Goal: Information Seeking & Learning: Learn about a topic

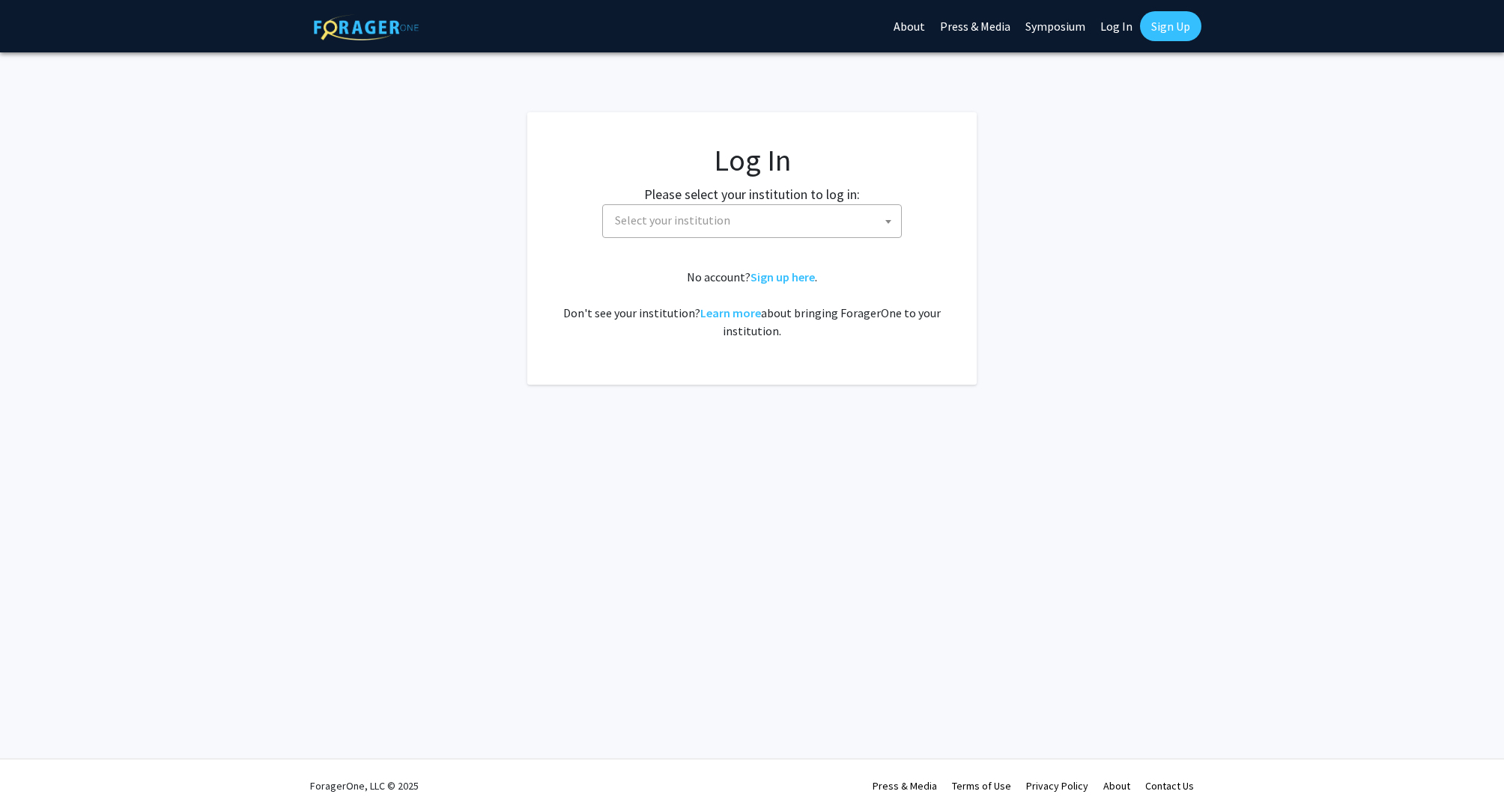
click at [775, 224] on span "Select your institution" at bounding box center [755, 221] width 293 height 30
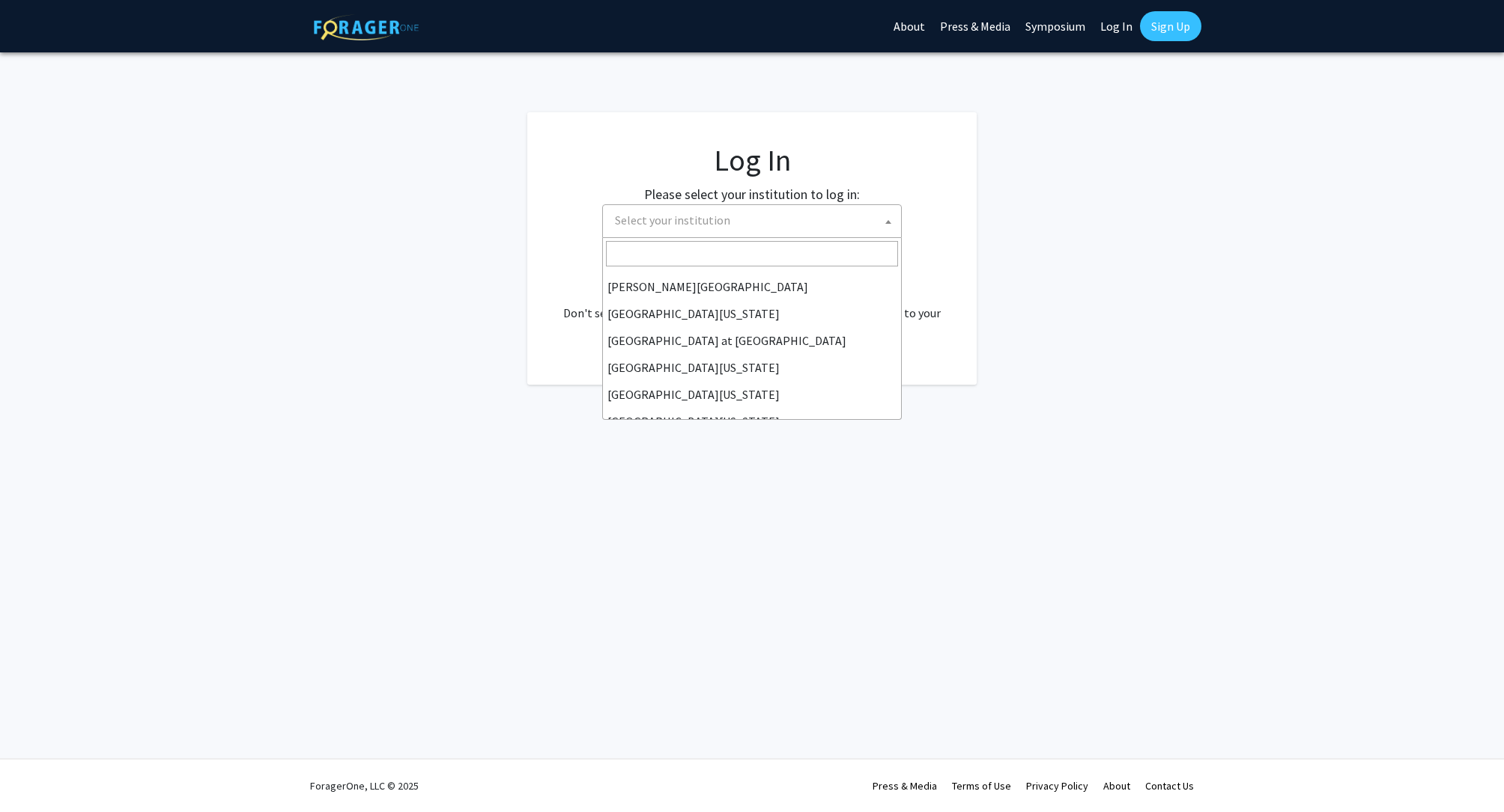
scroll to position [512, 0]
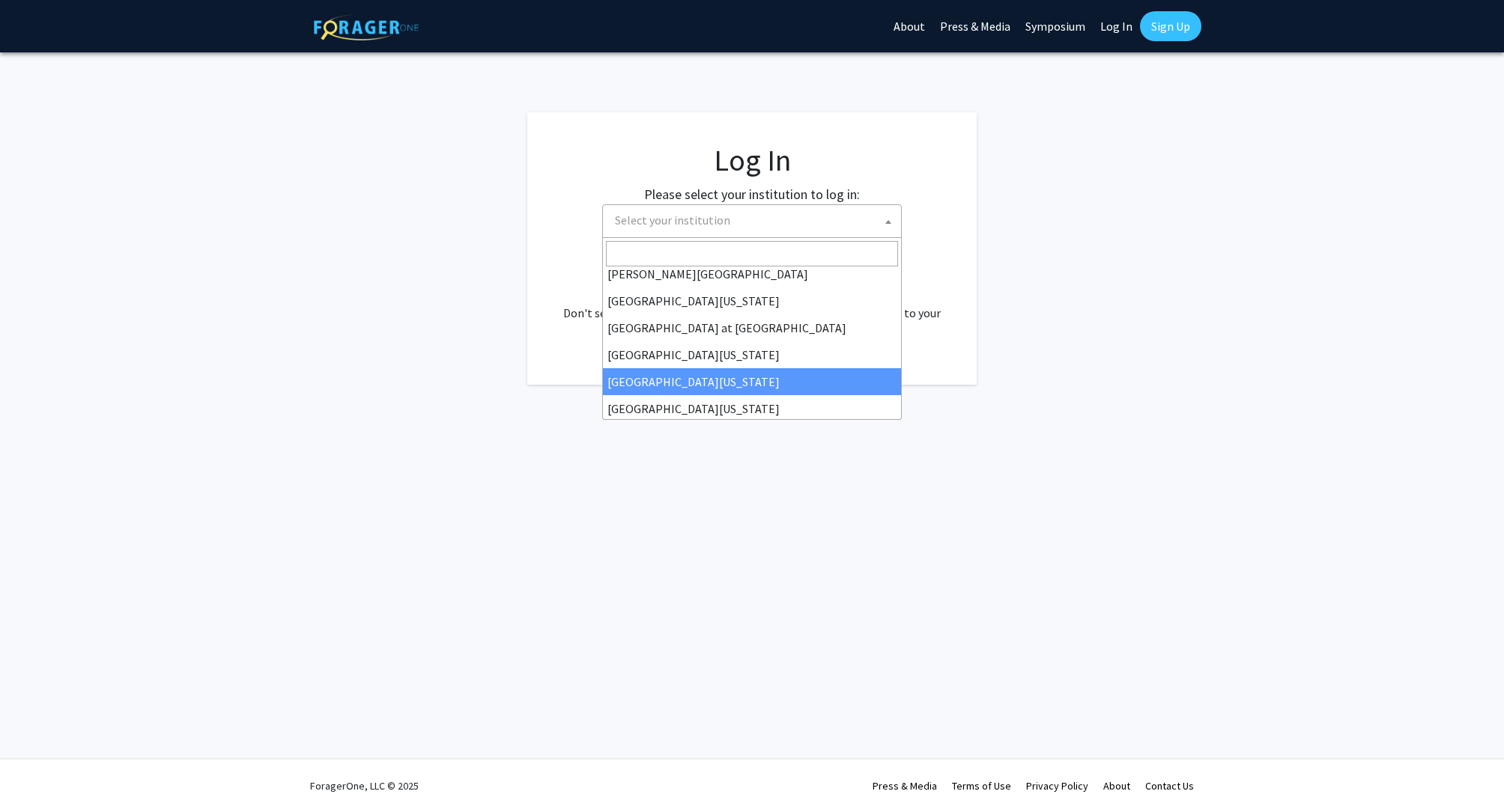
select select "31"
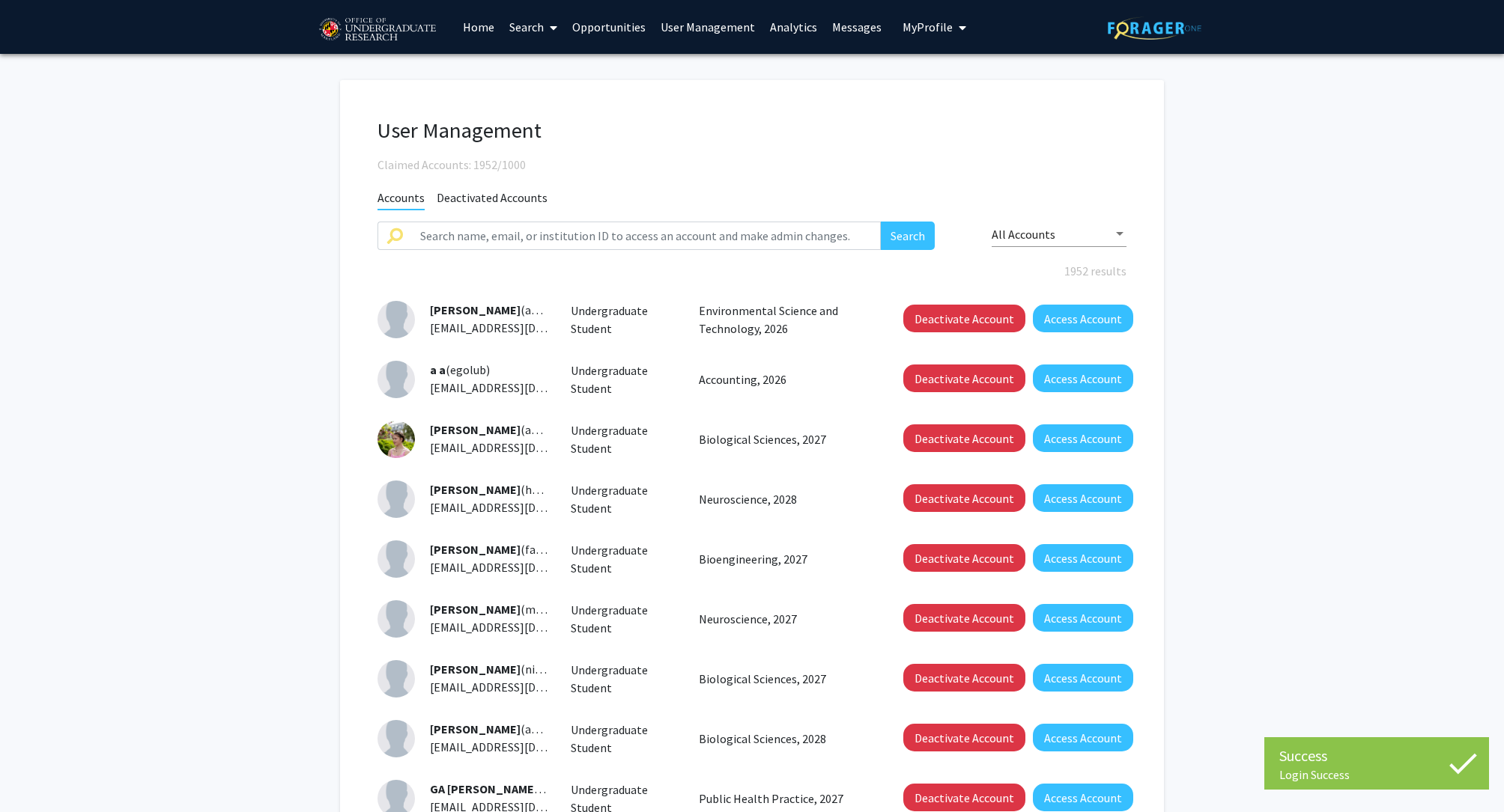
click at [781, 30] on link "Analytics" at bounding box center [794, 27] width 63 height 52
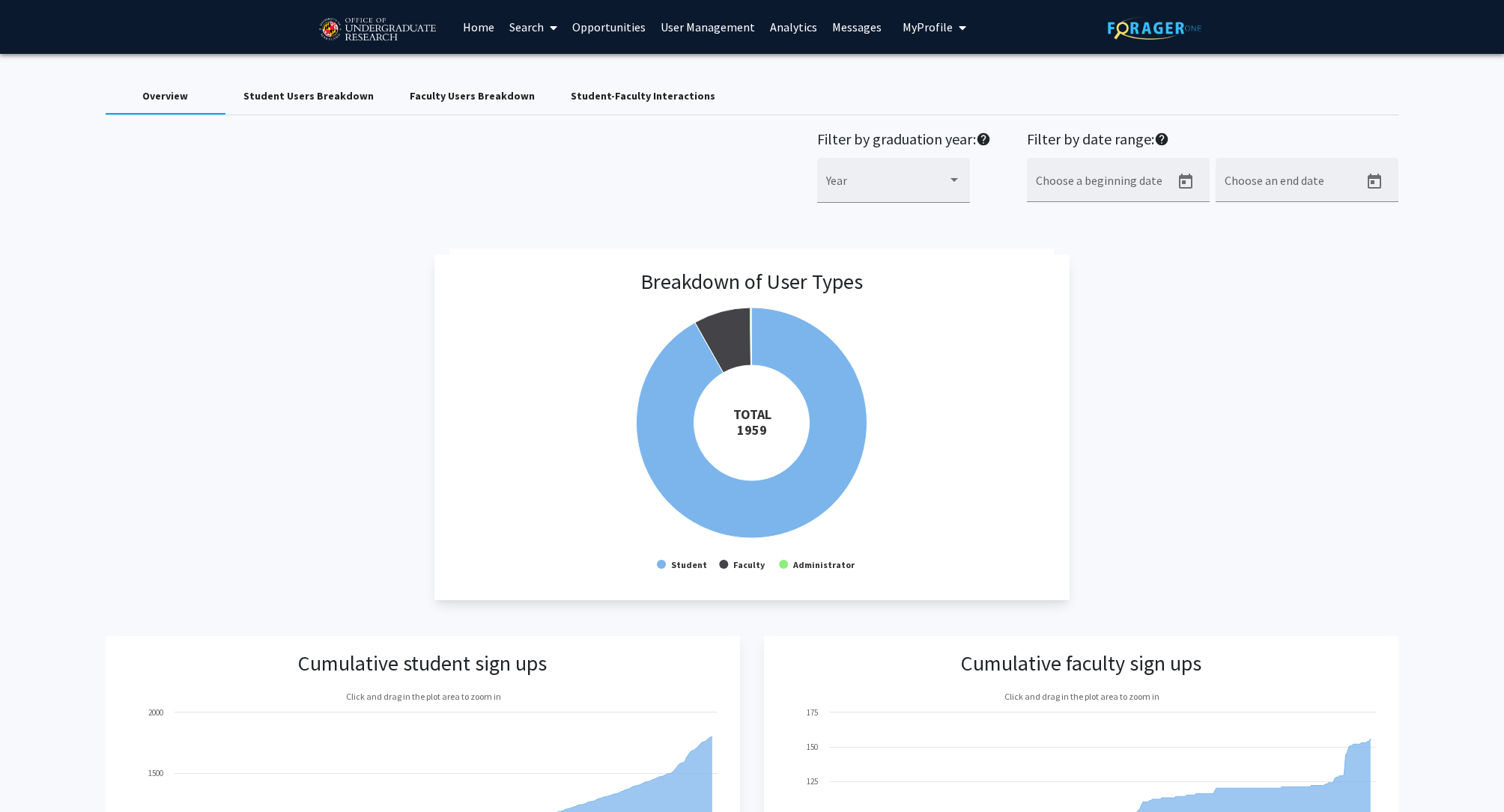
click at [510, 85] on div "Faculty Users Breakdown" at bounding box center [472, 96] width 161 height 36
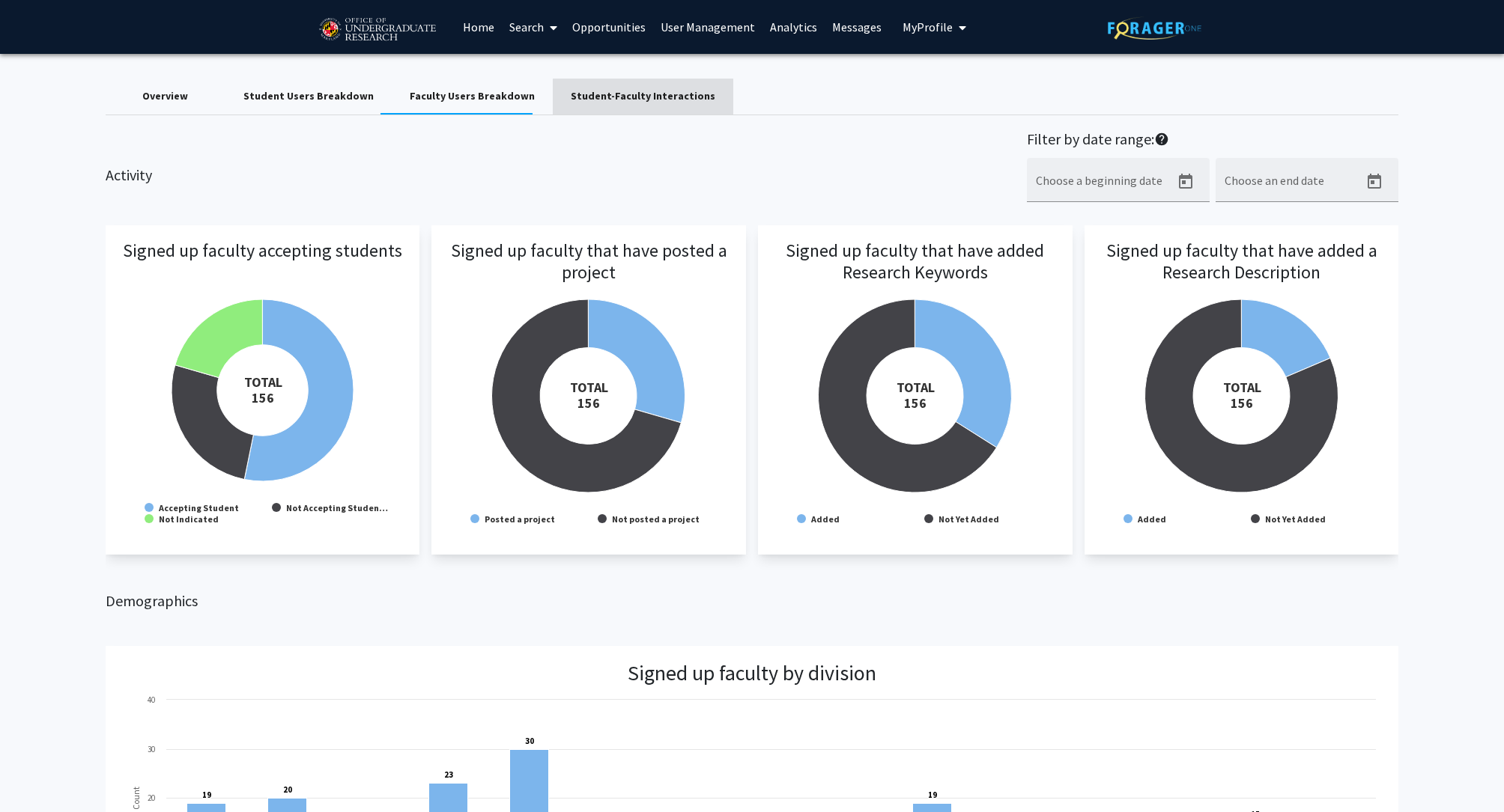
click at [651, 101] on div "Student-Faculty Interactions" at bounding box center [643, 96] width 145 height 16
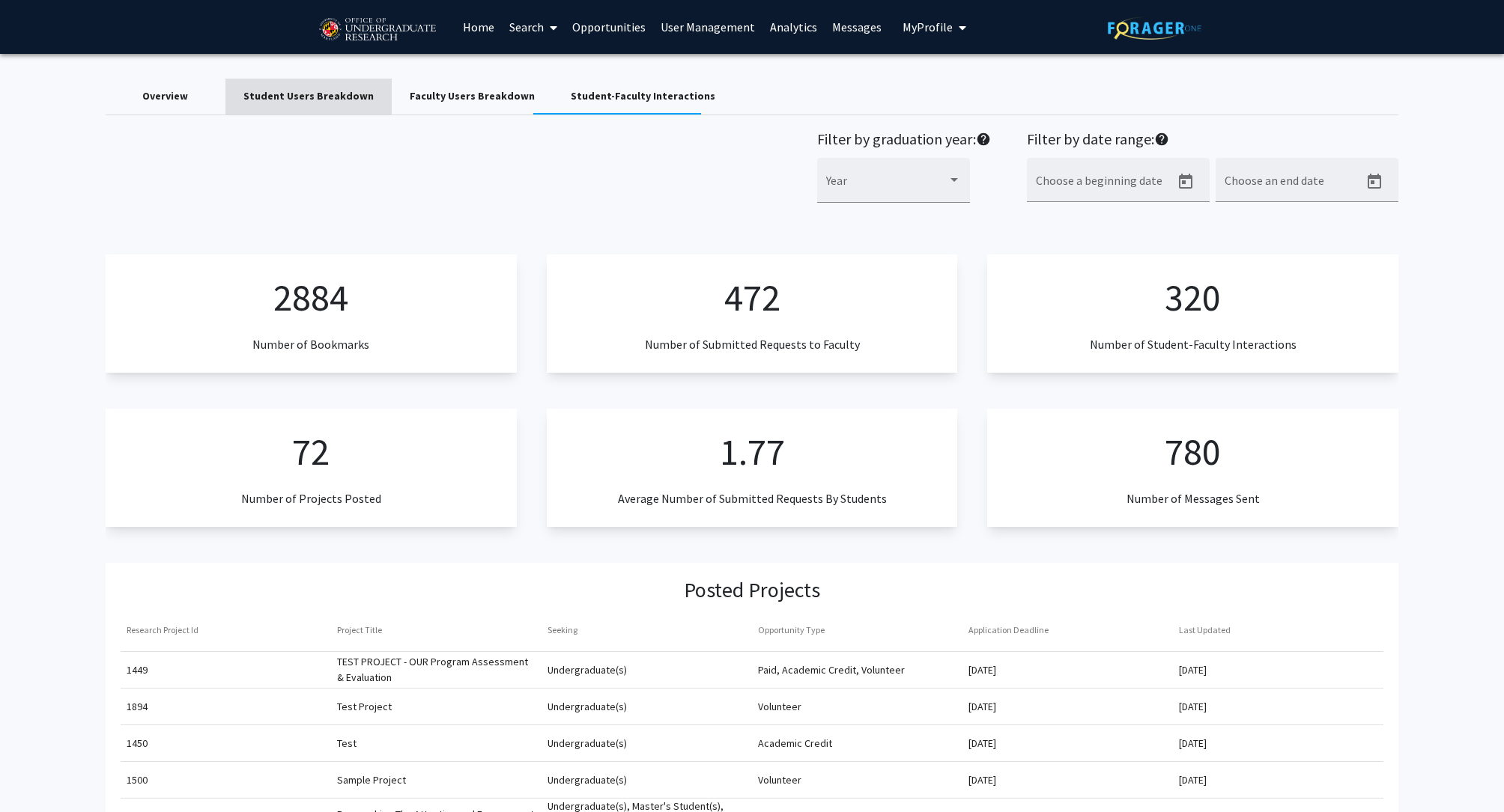
click at [311, 102] on div "Student Users Breakdown" at bounding box center [309, 96] width 130 height 16
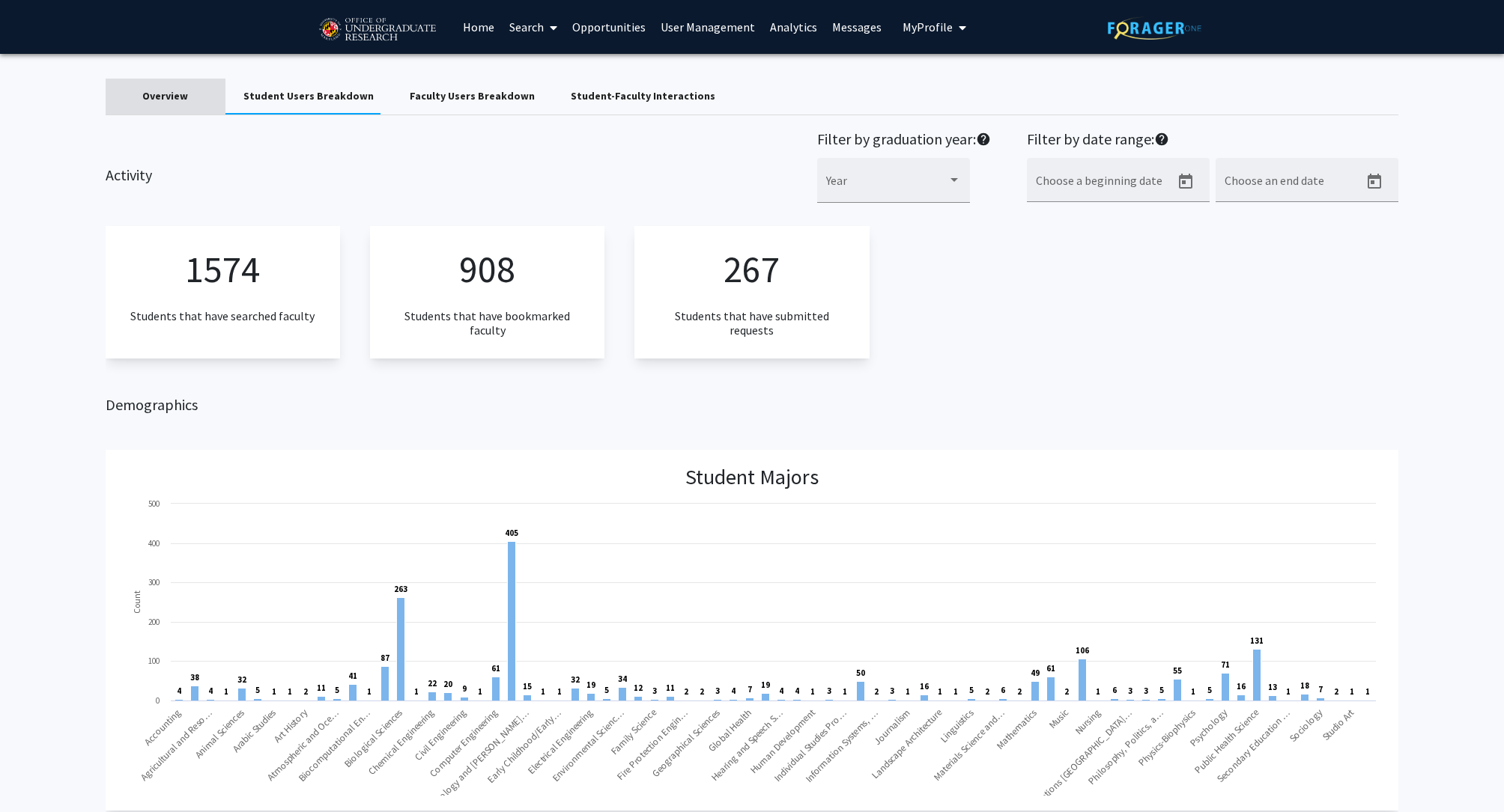
click at [151, 100] on div "Overview" at bounding box center [165, 96] width 46 height 16
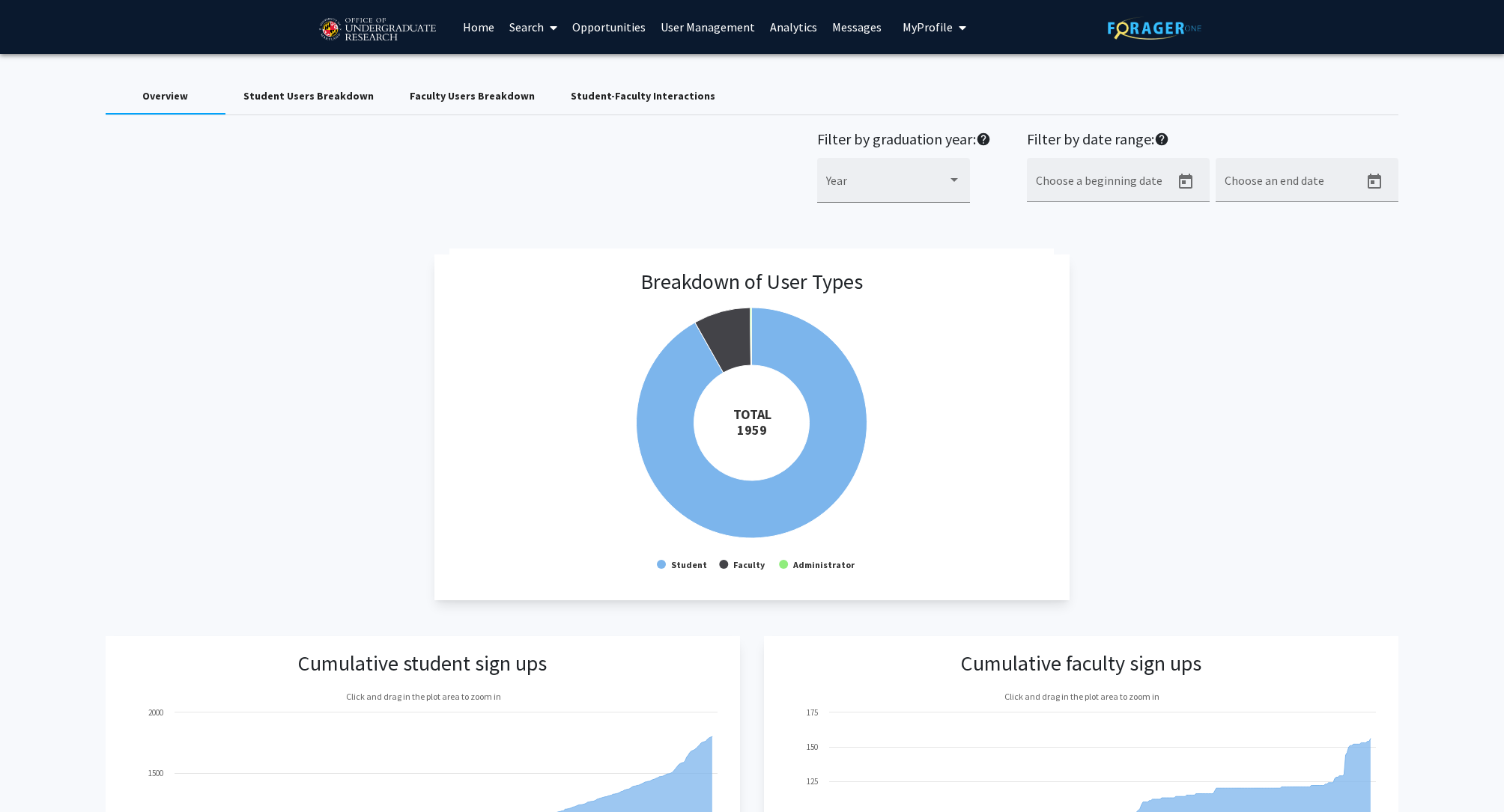
click at [280, 102] on div "Student Users Breakdown" at bounding box center [309, 96] width 130 height 16
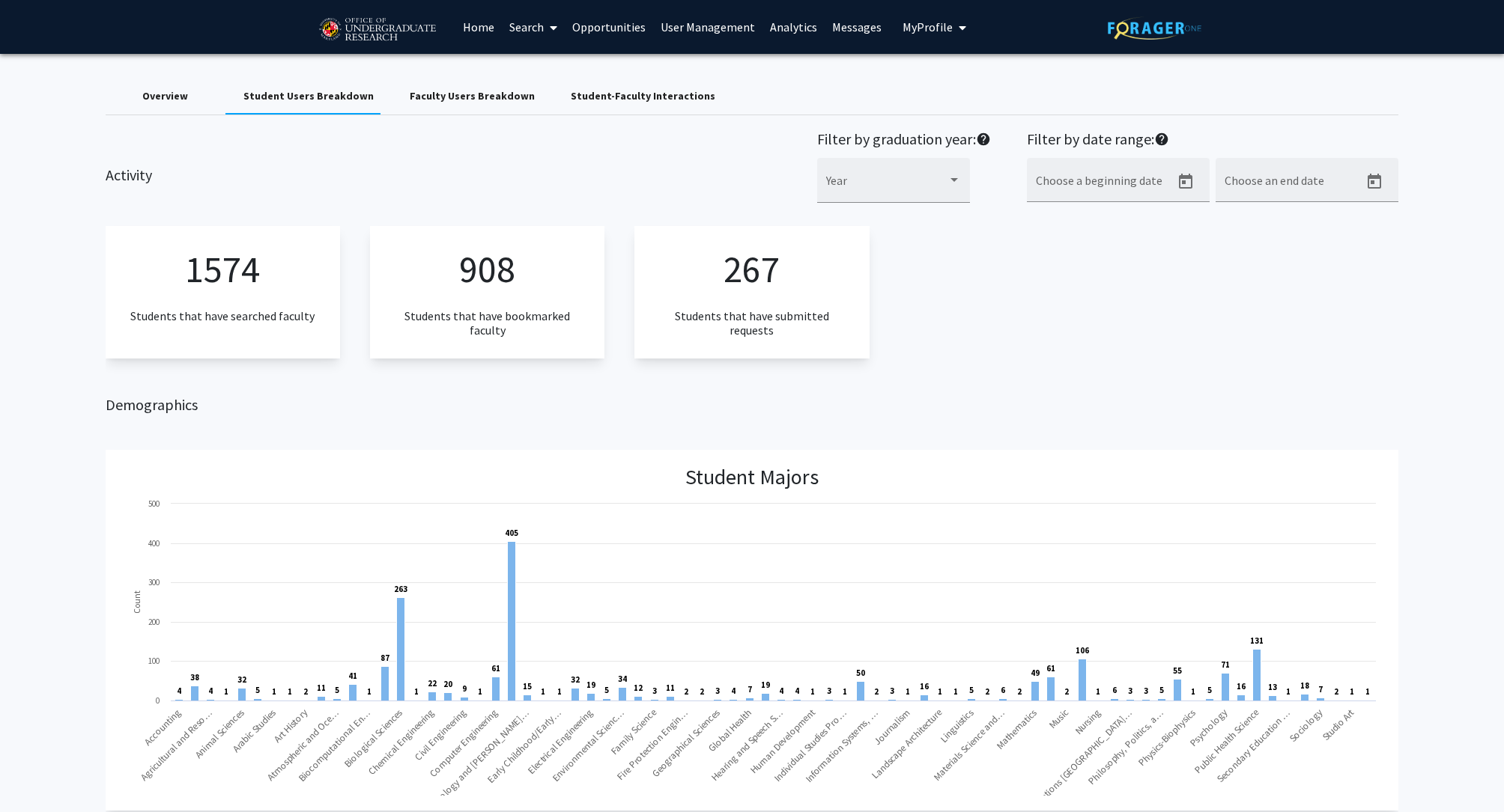
click at [807, 19] on link "Analytics" at bounding box center [794, 27] width 63 height 52
click at [799, 30] on link "Analytics" at bounding box center [794, 27] width 63 height 52
click at [174, 107] on div "Overview" at bounding box center [166, 96] width 120 height 36
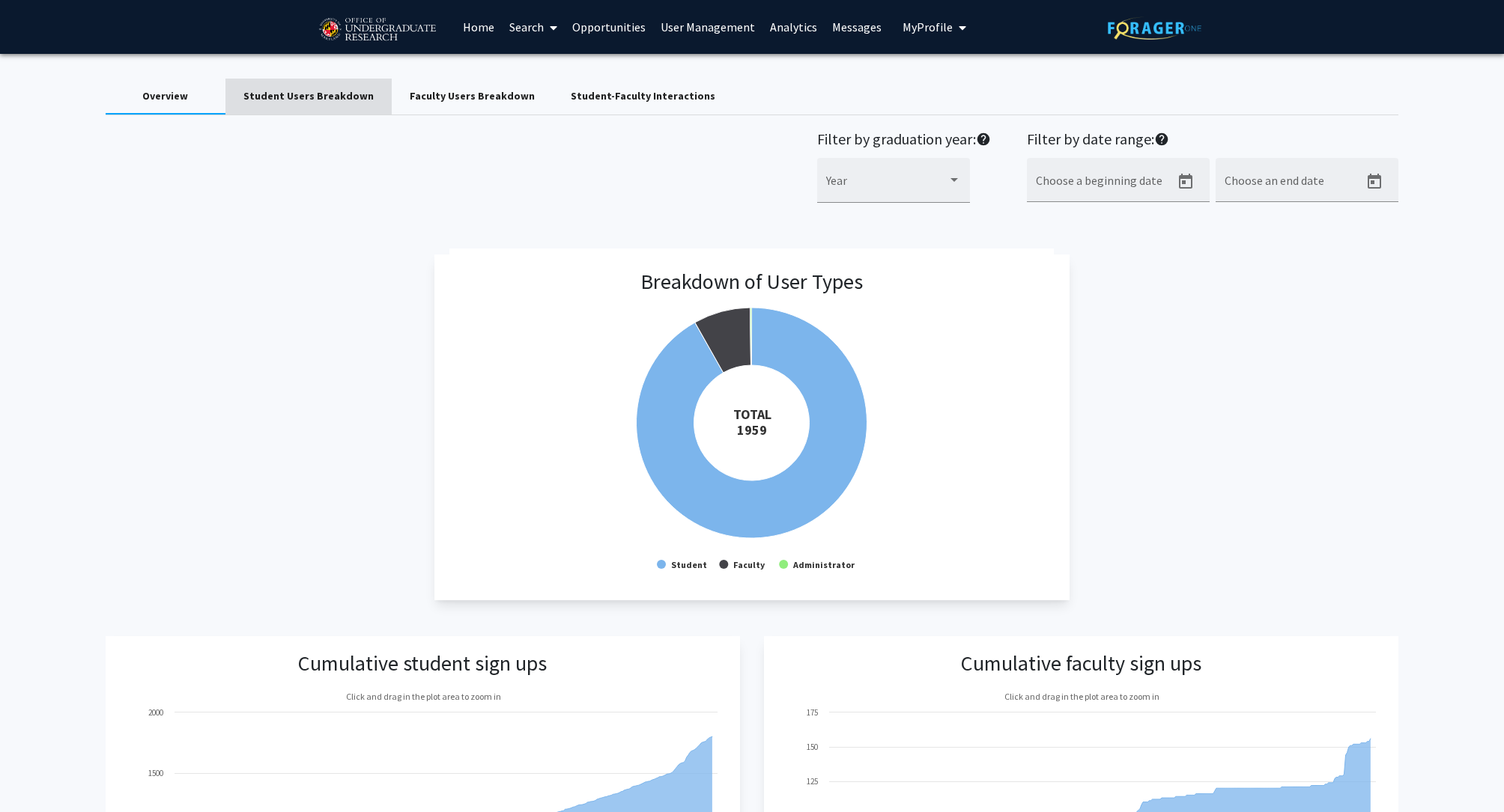
click at [314, 96] on div "Student Users Breakdown" at bounding box center [309, 96] width 130 height 16
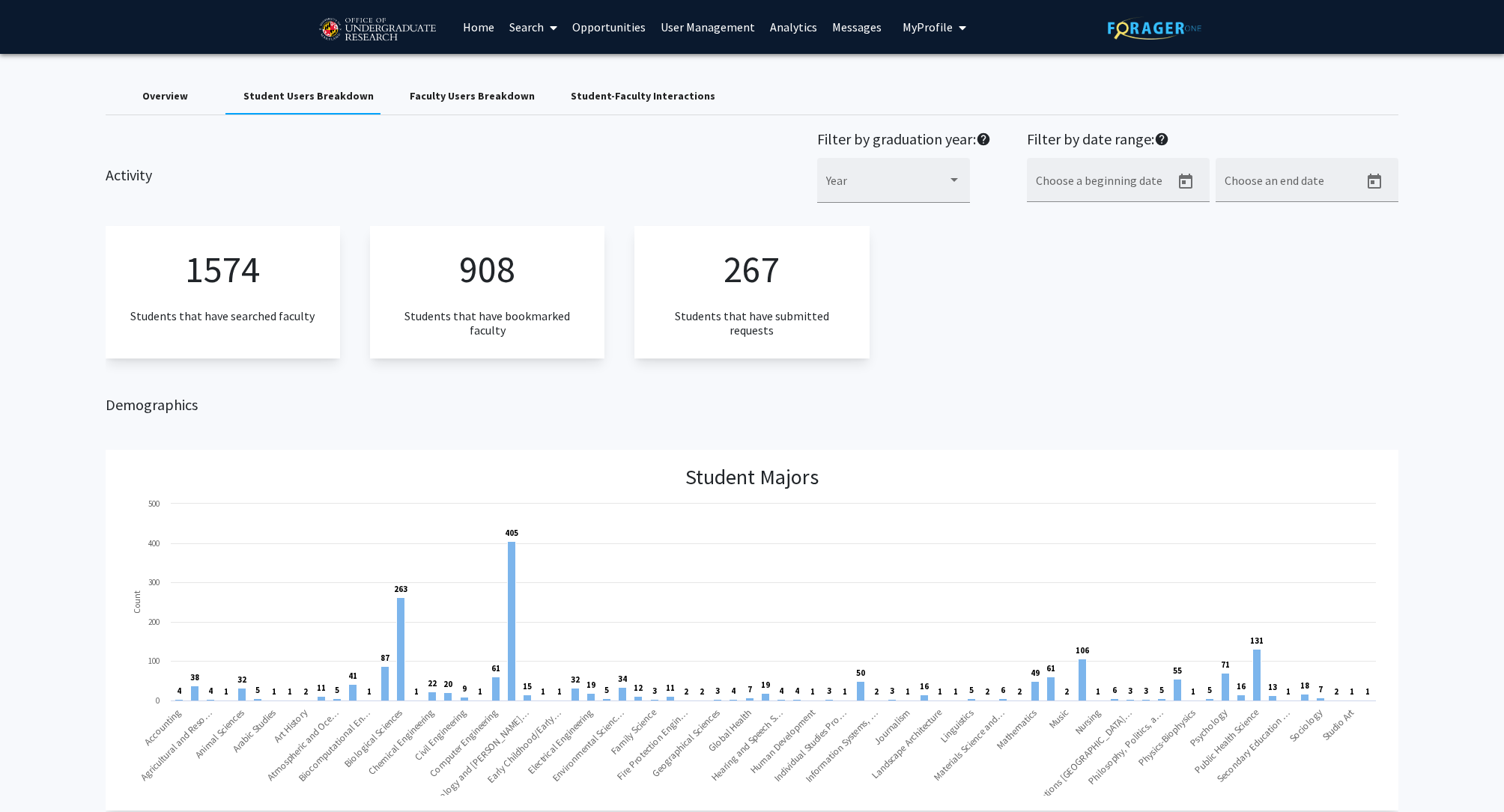
click at [451, 95] on div "Faculty Users Breakdown" at bounding box center [473, 96] width 125 height 16
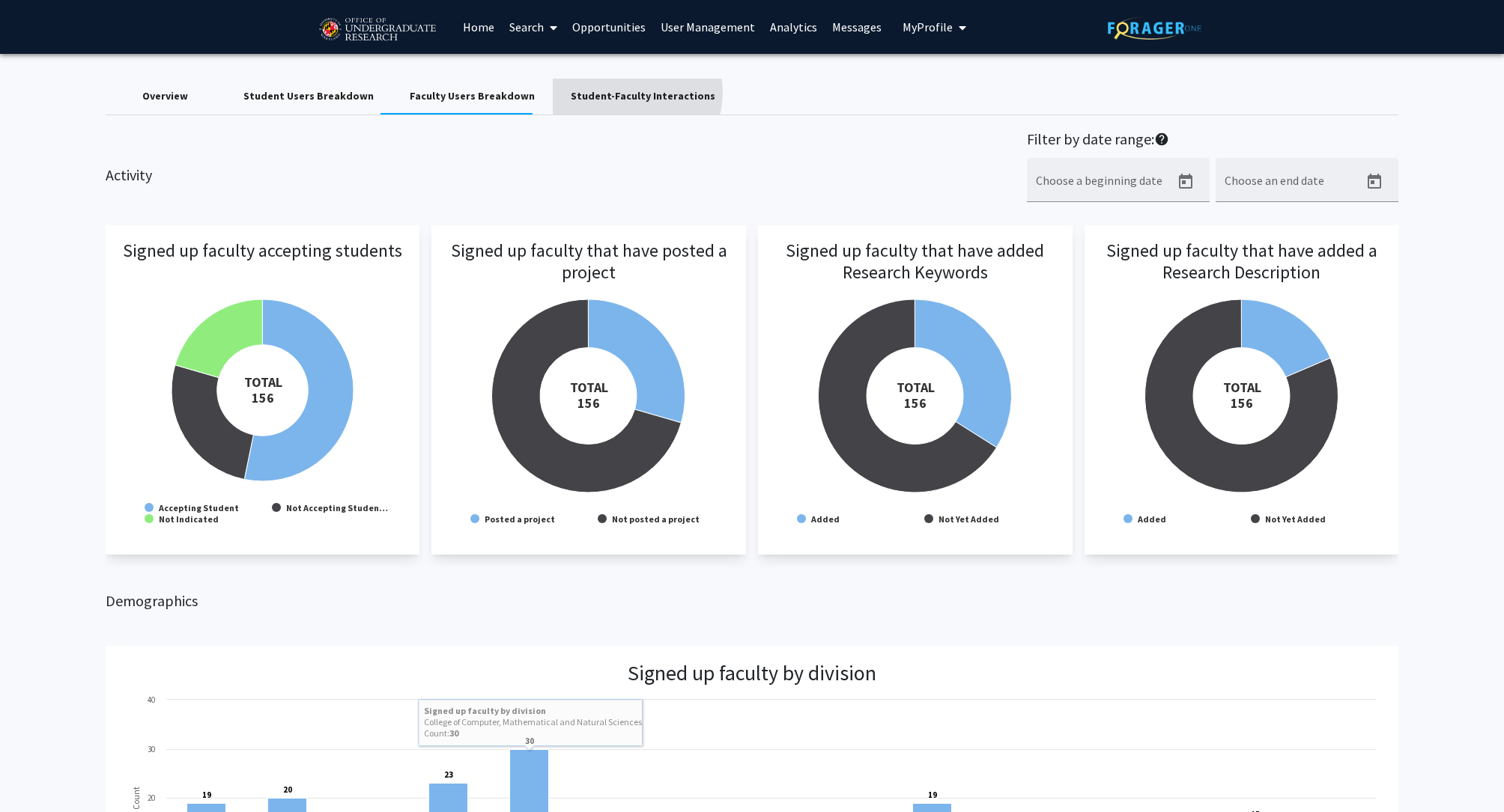
click at [608, 92] on div "Student-Faculty Interactions" at bounding box center [643, 96] width 145 height 16
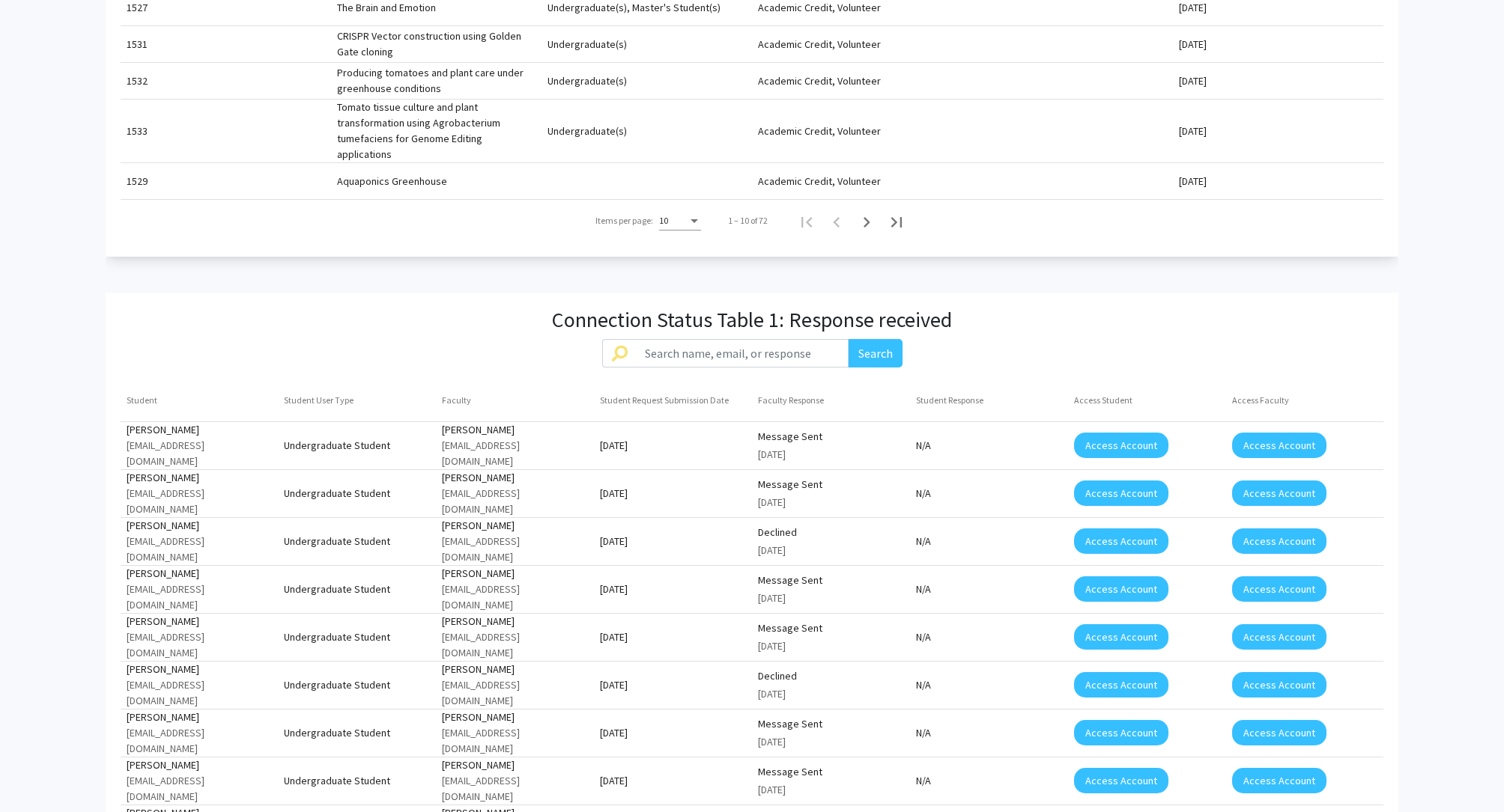
scroll to position [895, 0]
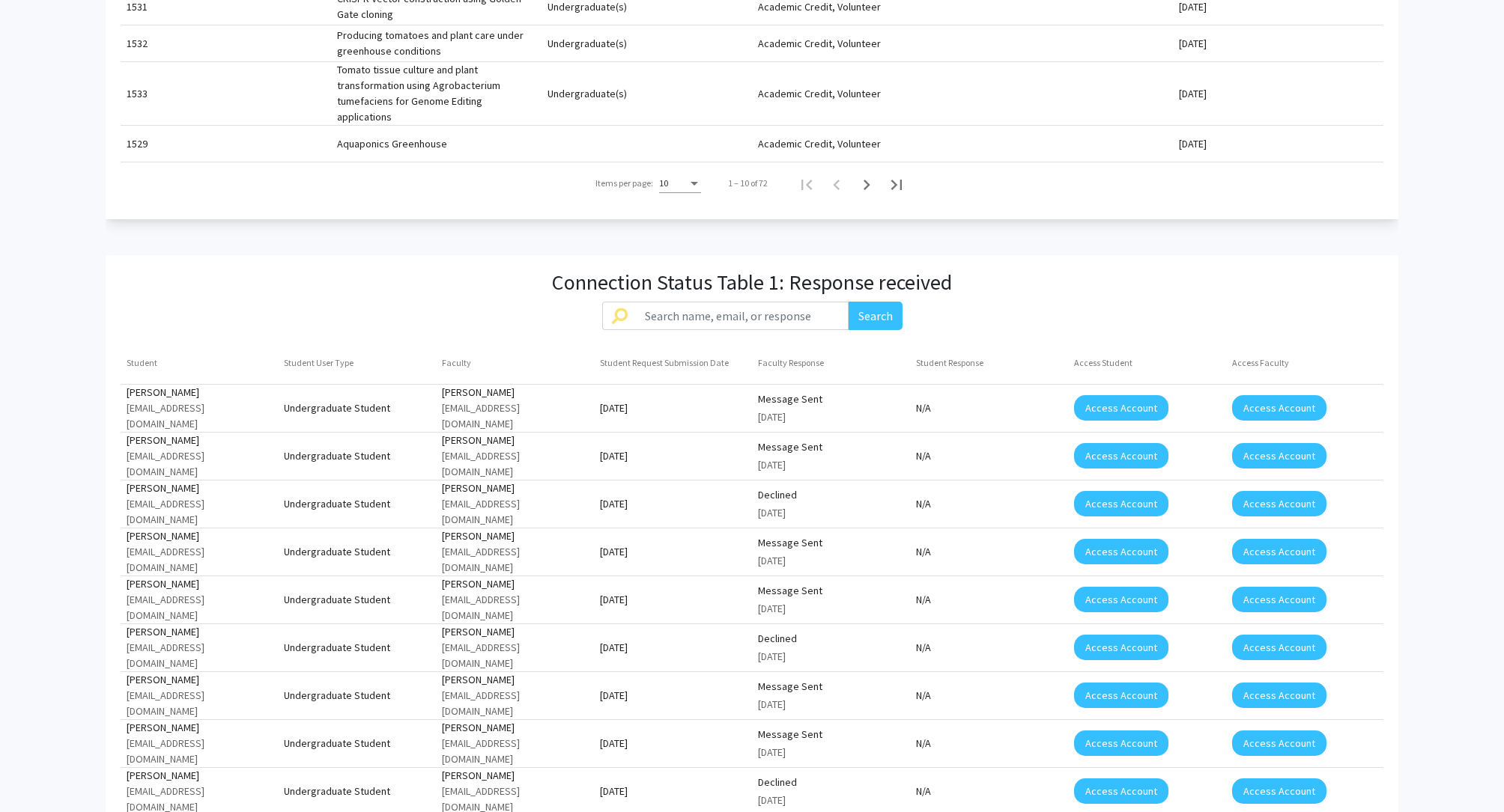
click at [798, 391] on div "Message Sent" at bounding box center [831, 399] width 146 height 16
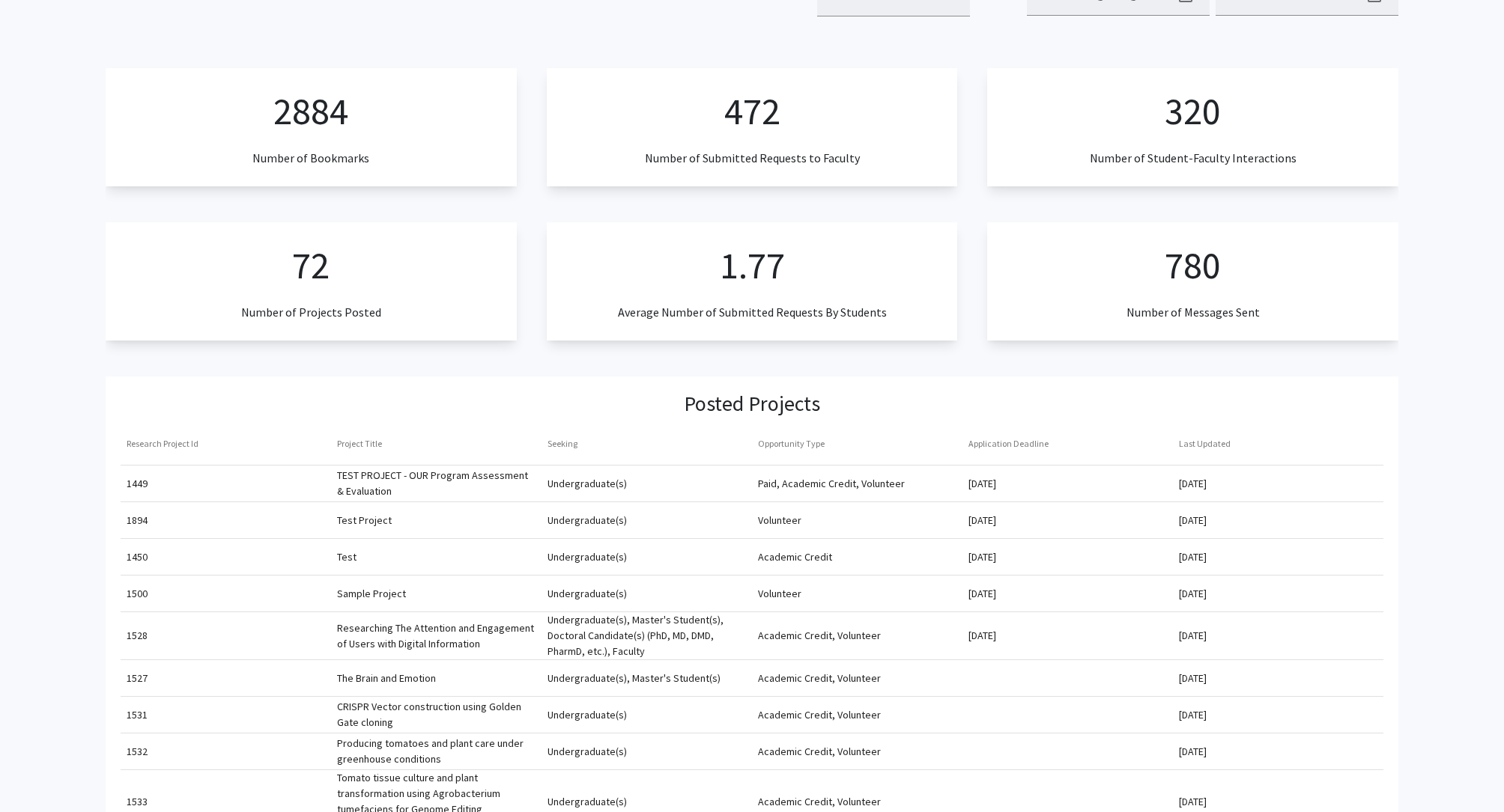
scroll to position [0, 0]
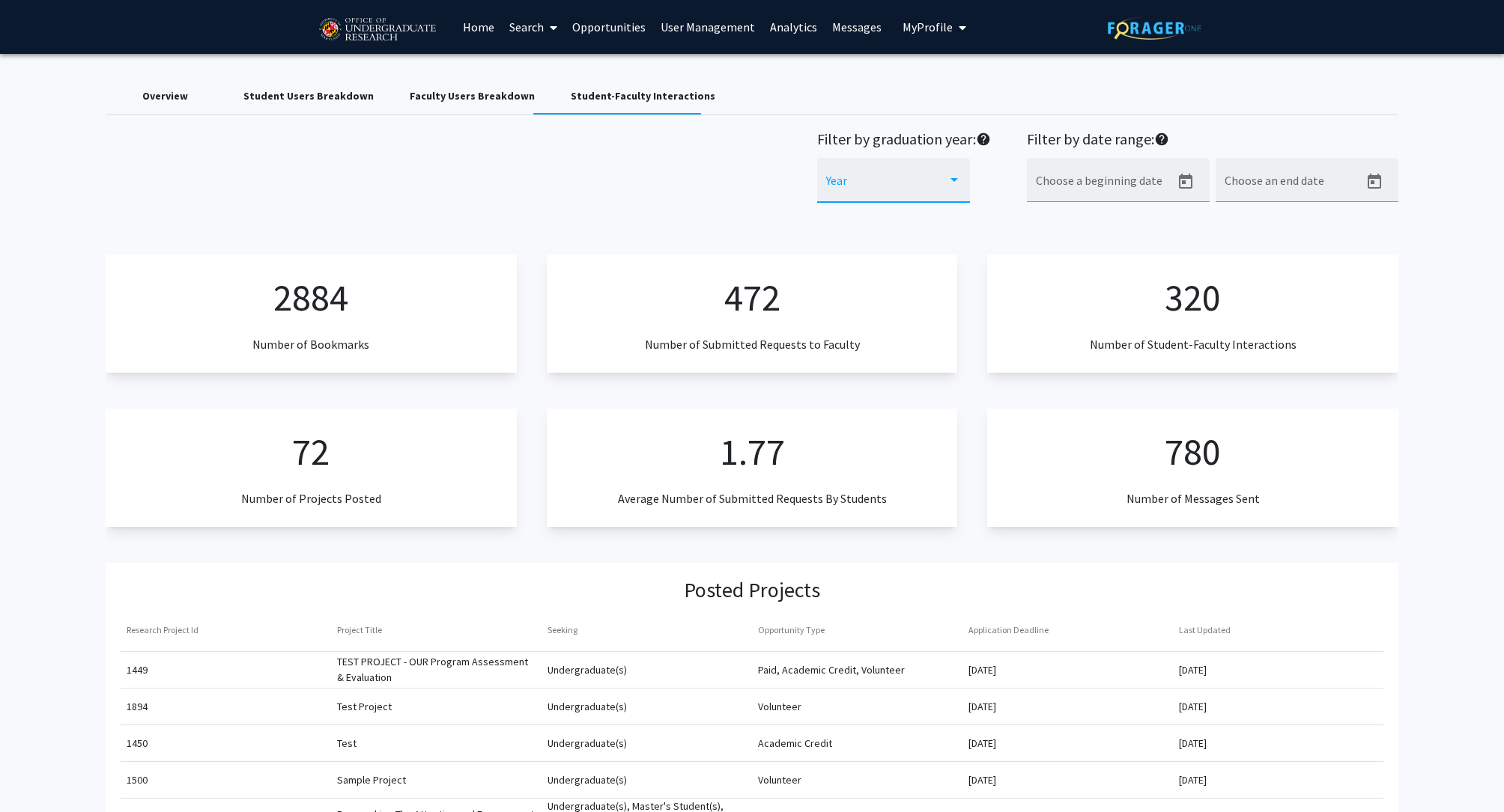
click at [954, 192] on div at bounding box center [894, 187] width 135 height 14
click at [604, 128] on div at bounding box center [752, 406] width 1504 height 812
click at [260, 111] on div "Student Users Breakdown" at bounding box center [309, 96] width 167 height 36
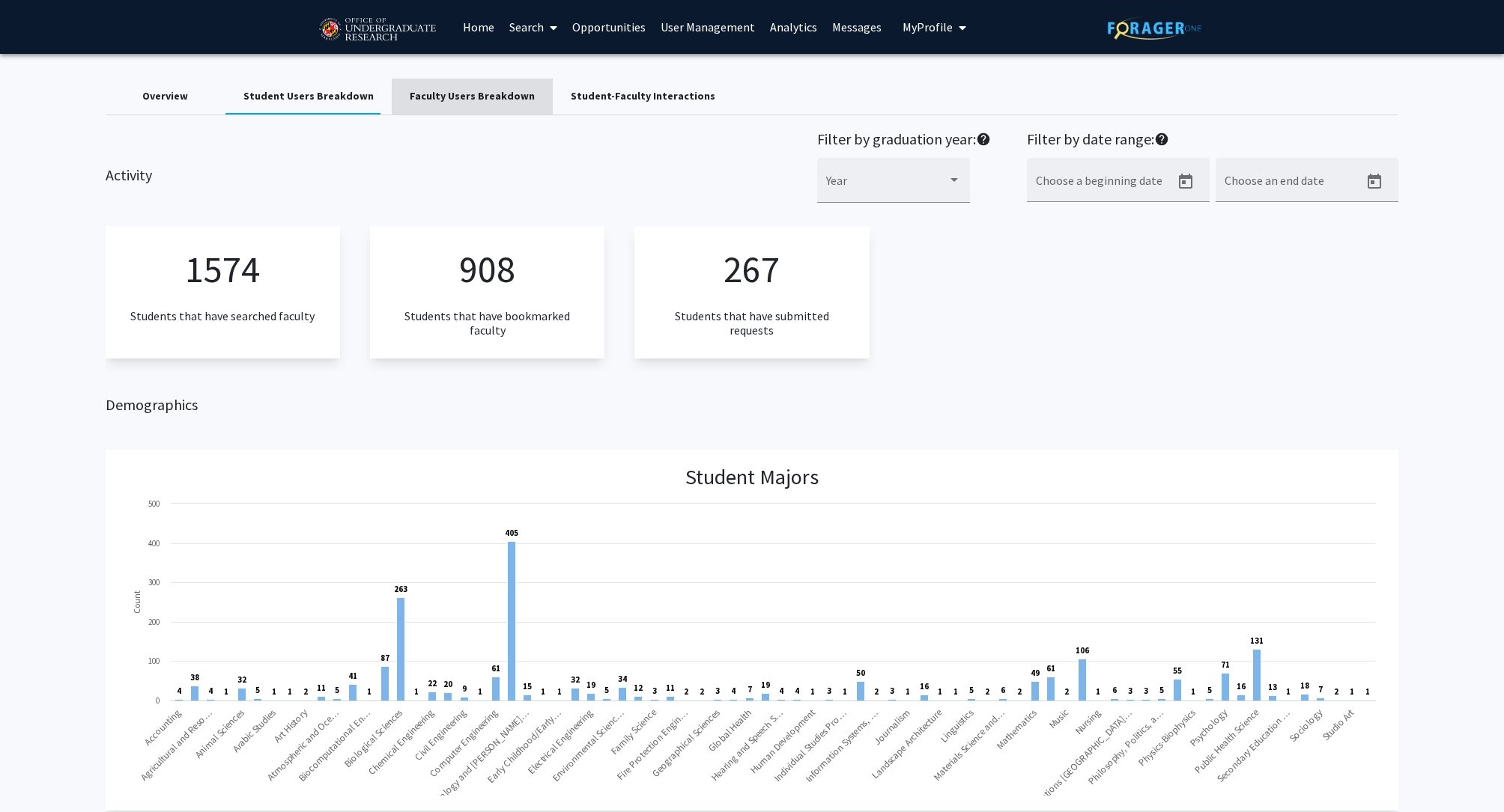
click at [467, 113] on div "Faculty Users Breakdown" at bounding box center [472, 96] width 161 height 36
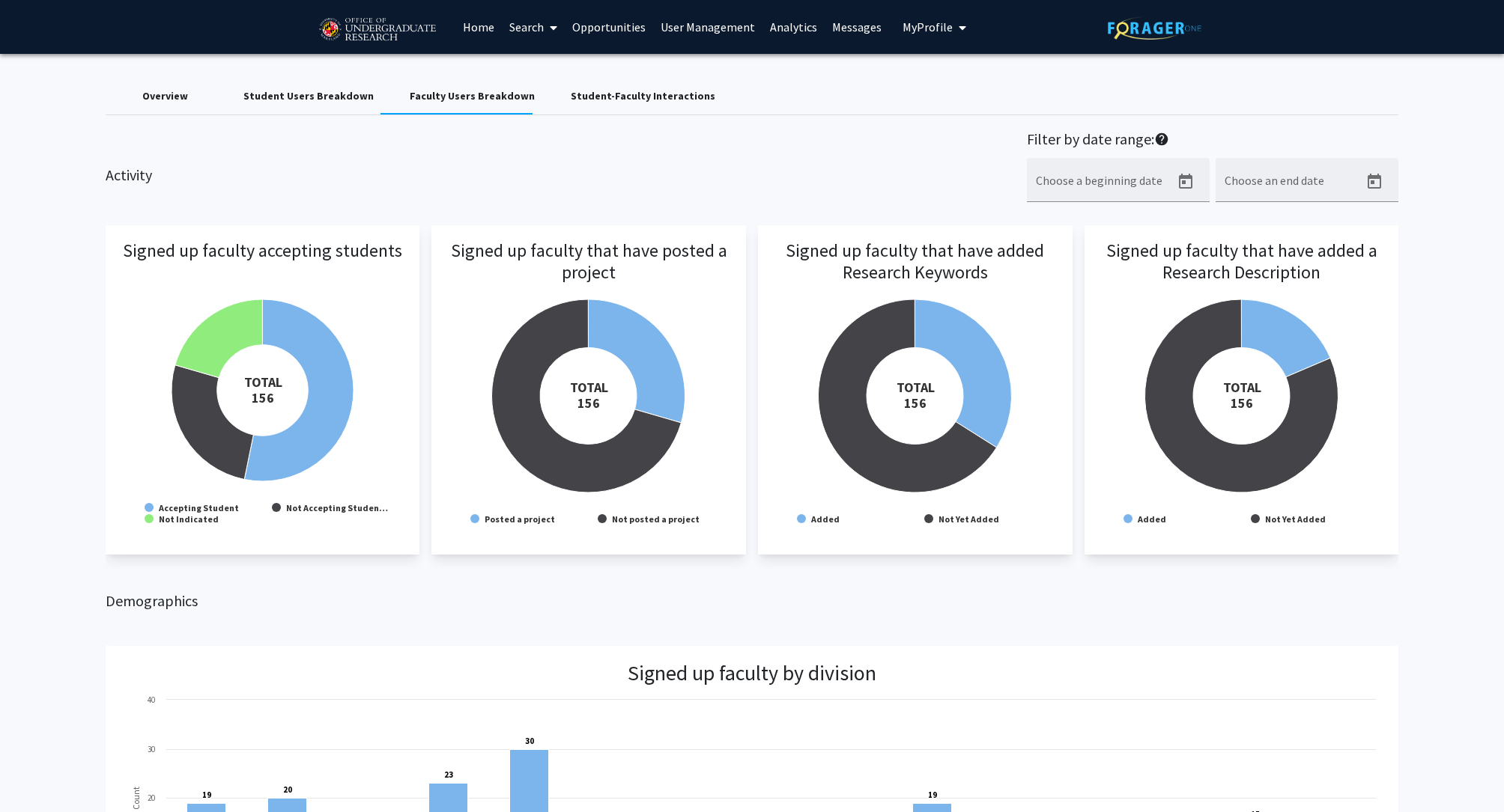
click at [273, 93] on div "Student Users Breakdown" at bounding box center [309, 96] width 130 height 16
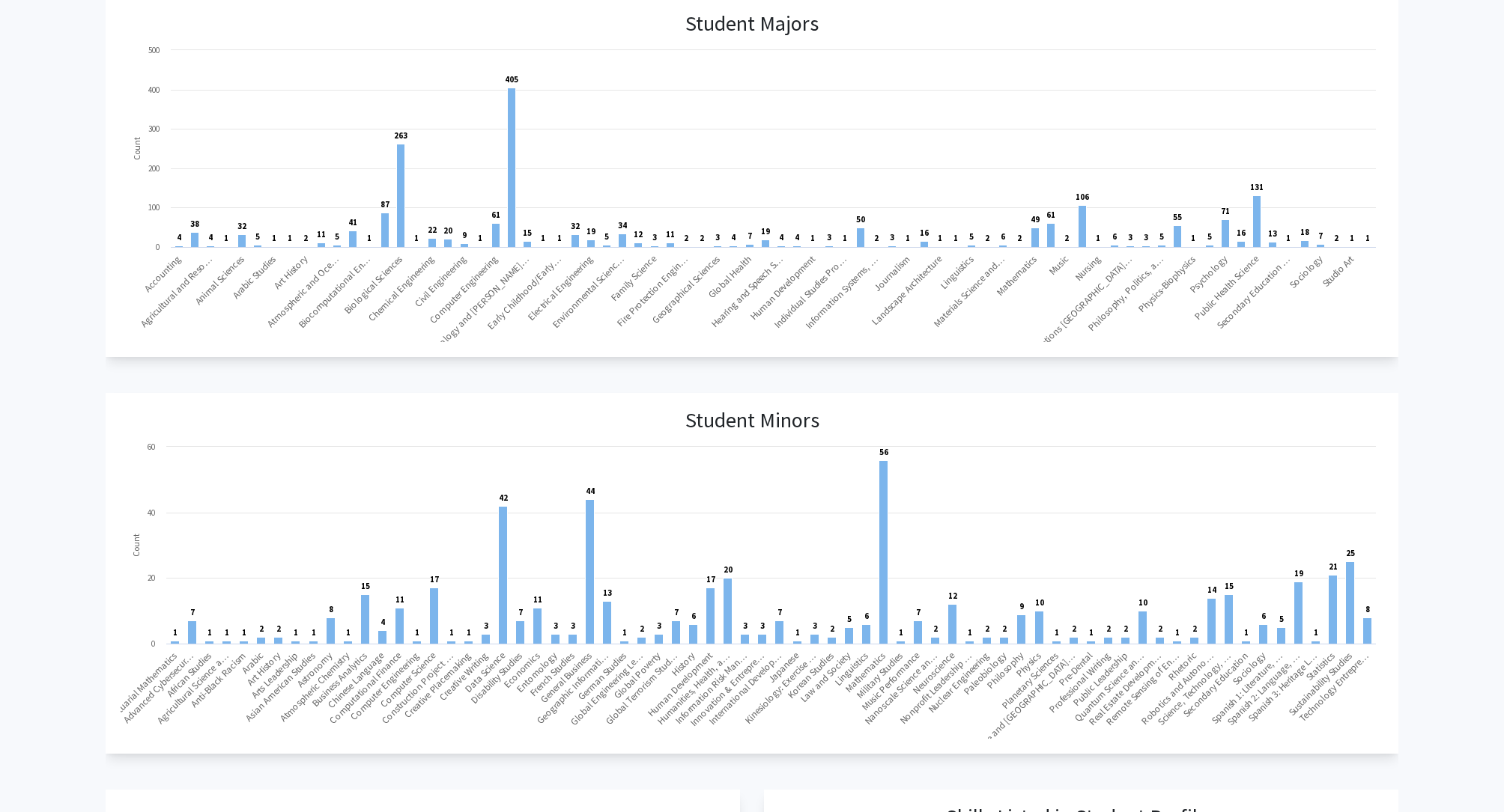
scroll to position [602, 0]
